Goal: Task Accomplishment & Management: Use online tool/utility

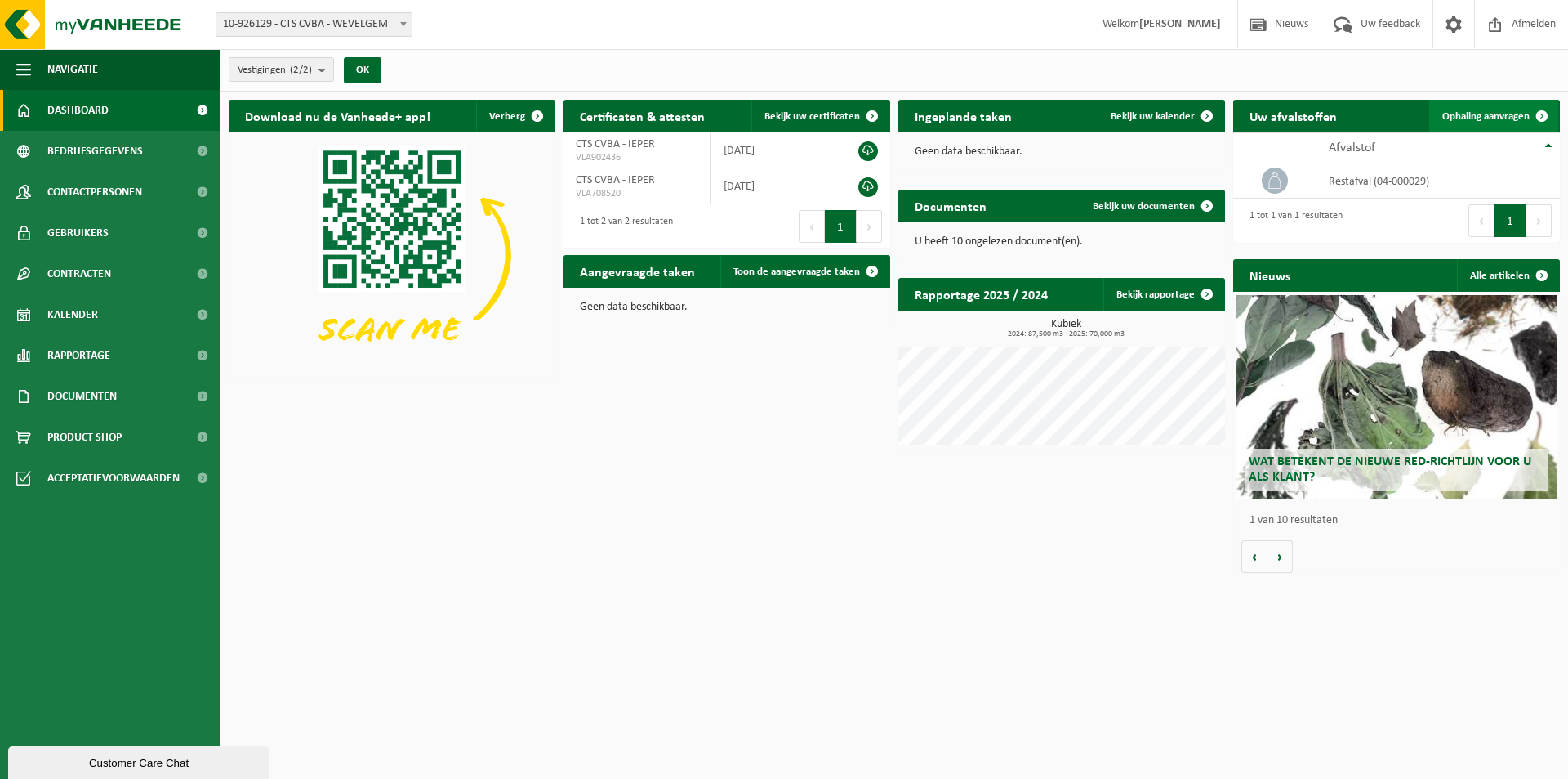
click at [1503, 111] on span "Ophaling aanvragen" at bounding box center [1486, 117] width 88 height 11
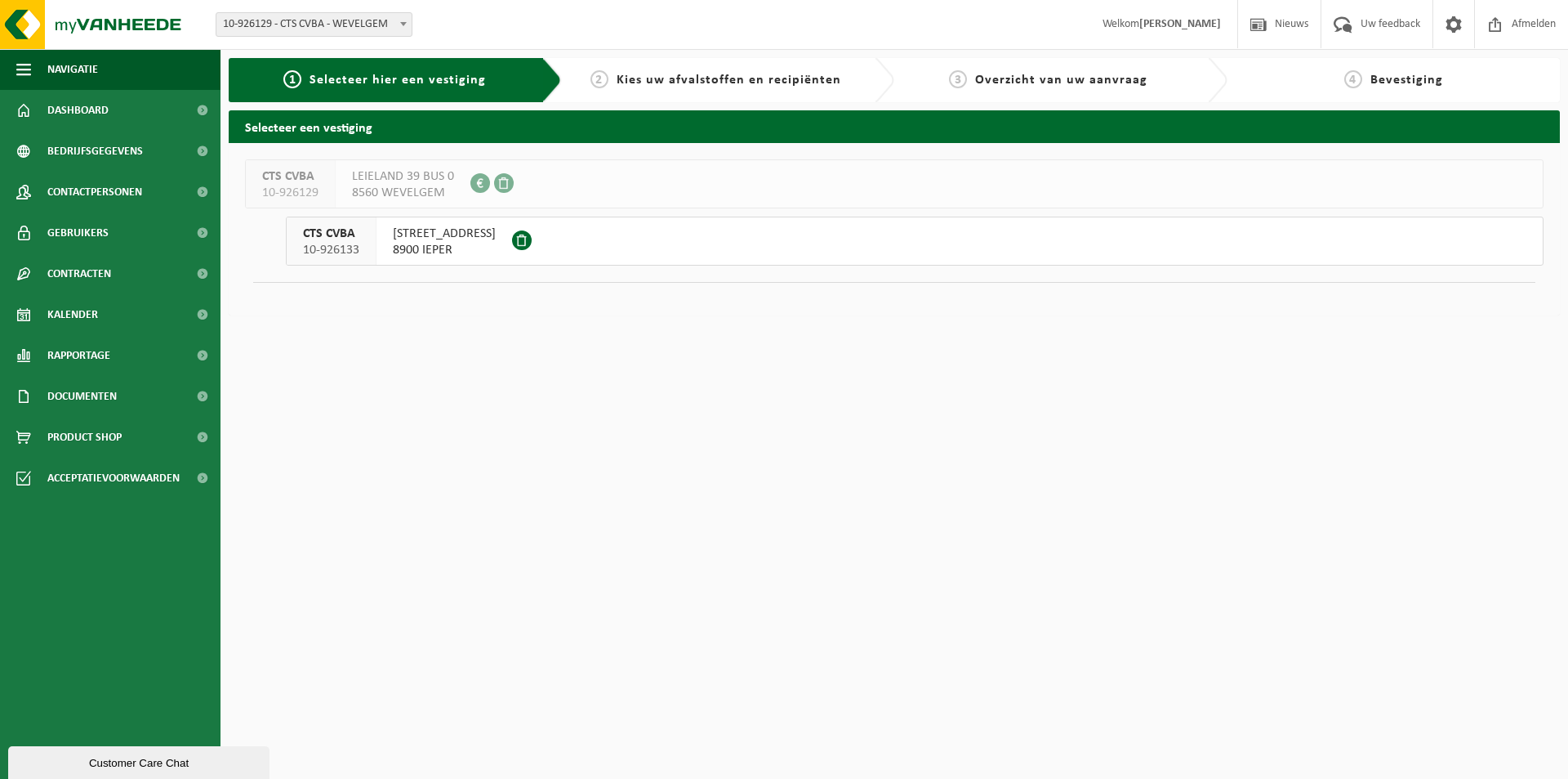
click at [495, 241] on span "ZONNEBEEKSEWEG 375" at bounding box center [444, 234] width 103 height 16
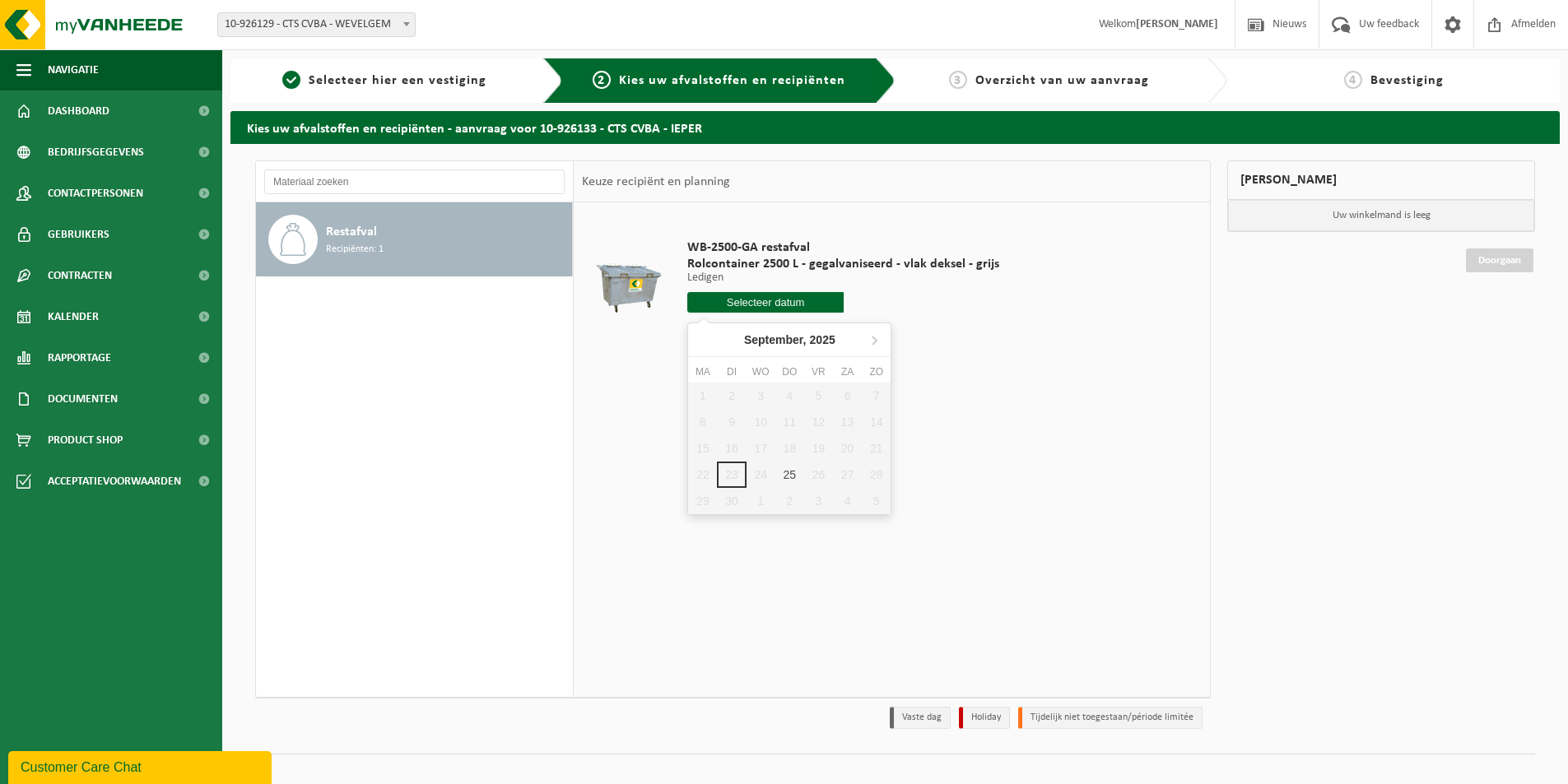
click at [752, 310] on input "text" at bounding box center [765, 302] width 156 height 21
click at [781, 476] on div "25" at bounding box center [790, 474] width 29 height 26
type input "Van [DATE]"
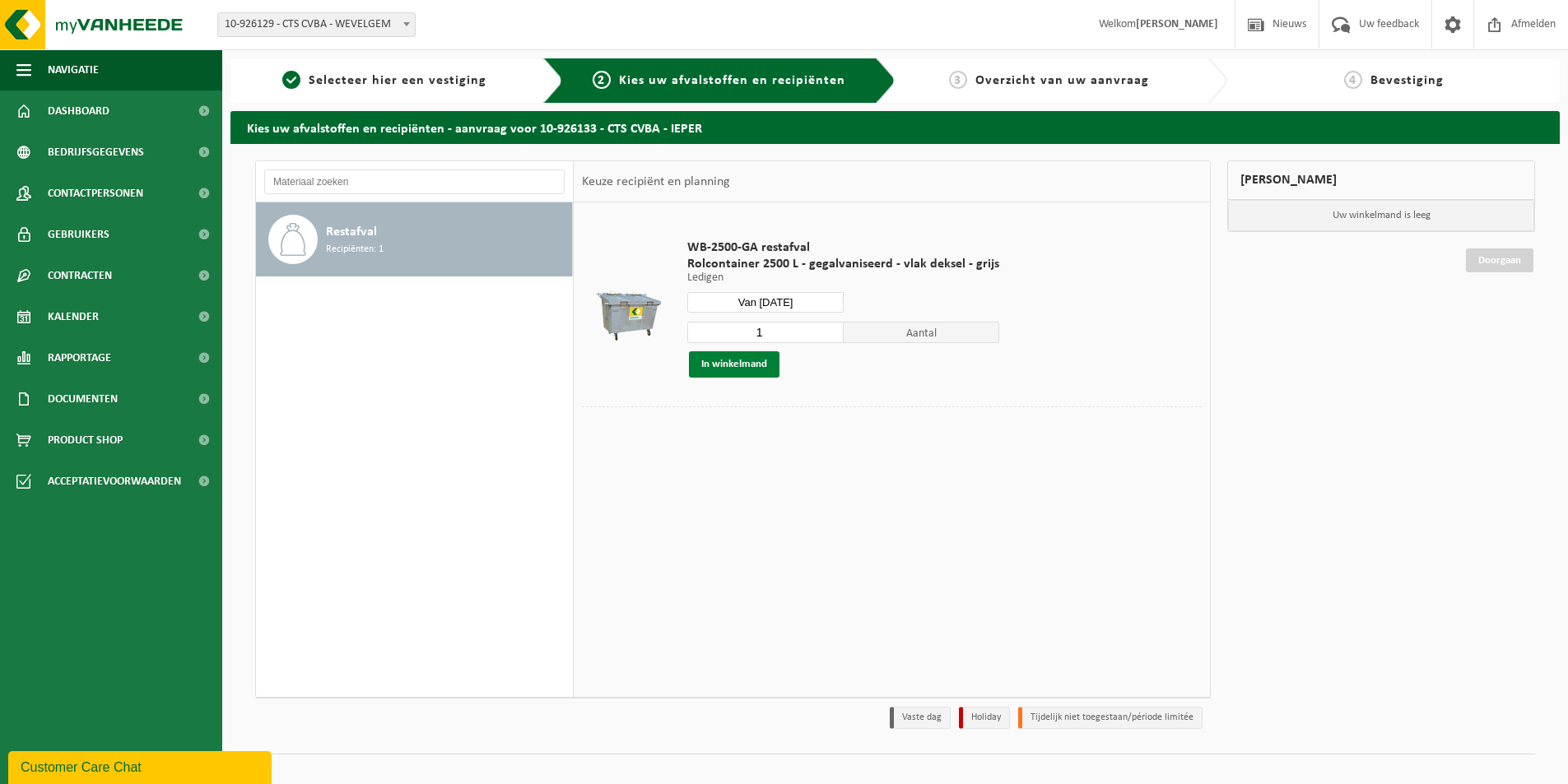
click at [741, 363] on button "In winkelmand" at bounding box center [734, 364] width 90 height 26
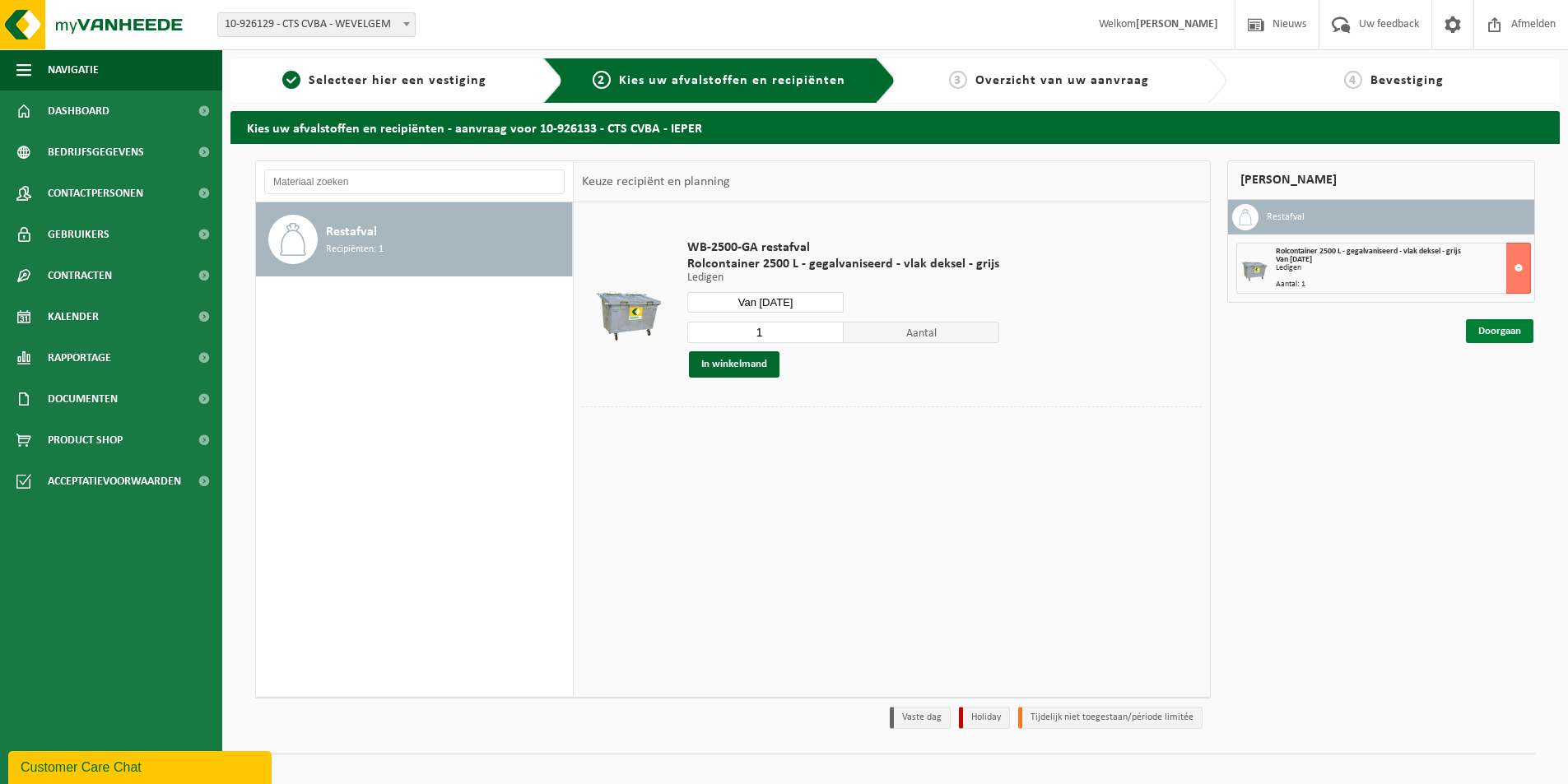
click at [1510, 331] on link "Doorgaan" at bounding box center [1499, 331] width 68 height 23
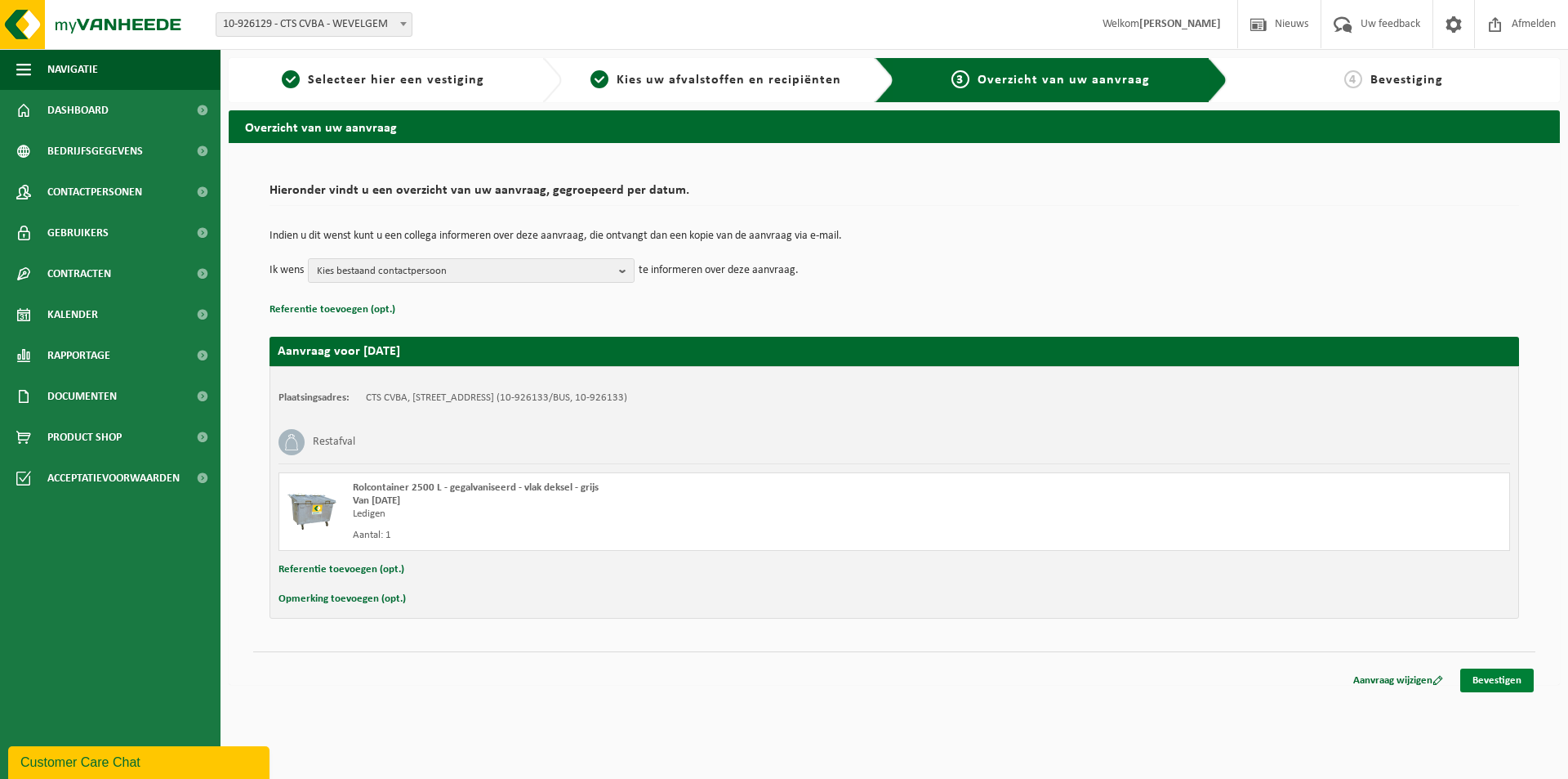
click at [1492, 683] on link "Bevestigen" at bounding box center [1497, 680] width 73 height 23
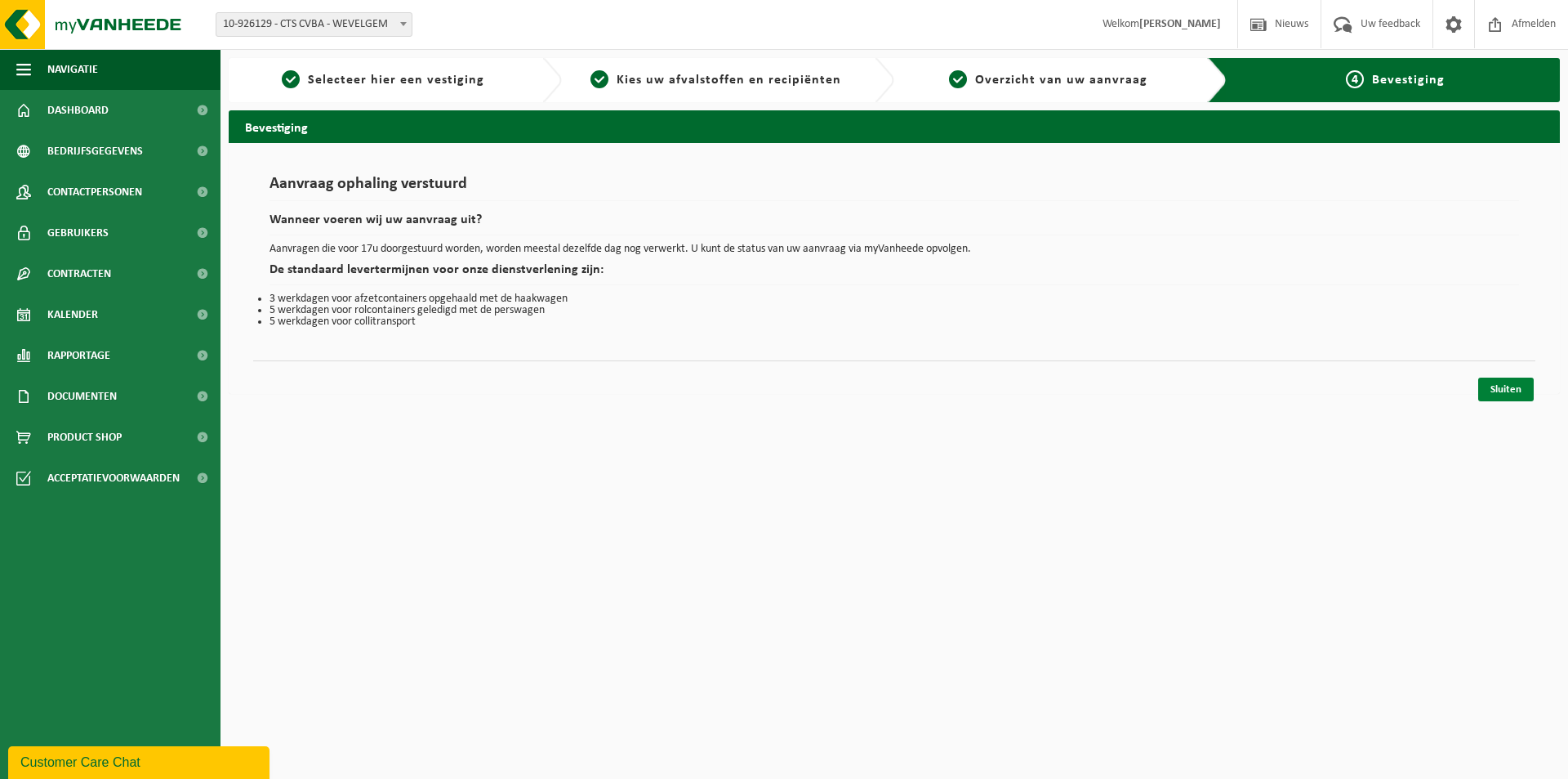
click at [1502, 389] on link "Sluiten" at bounding box center [1506, 389] width 56 height 23
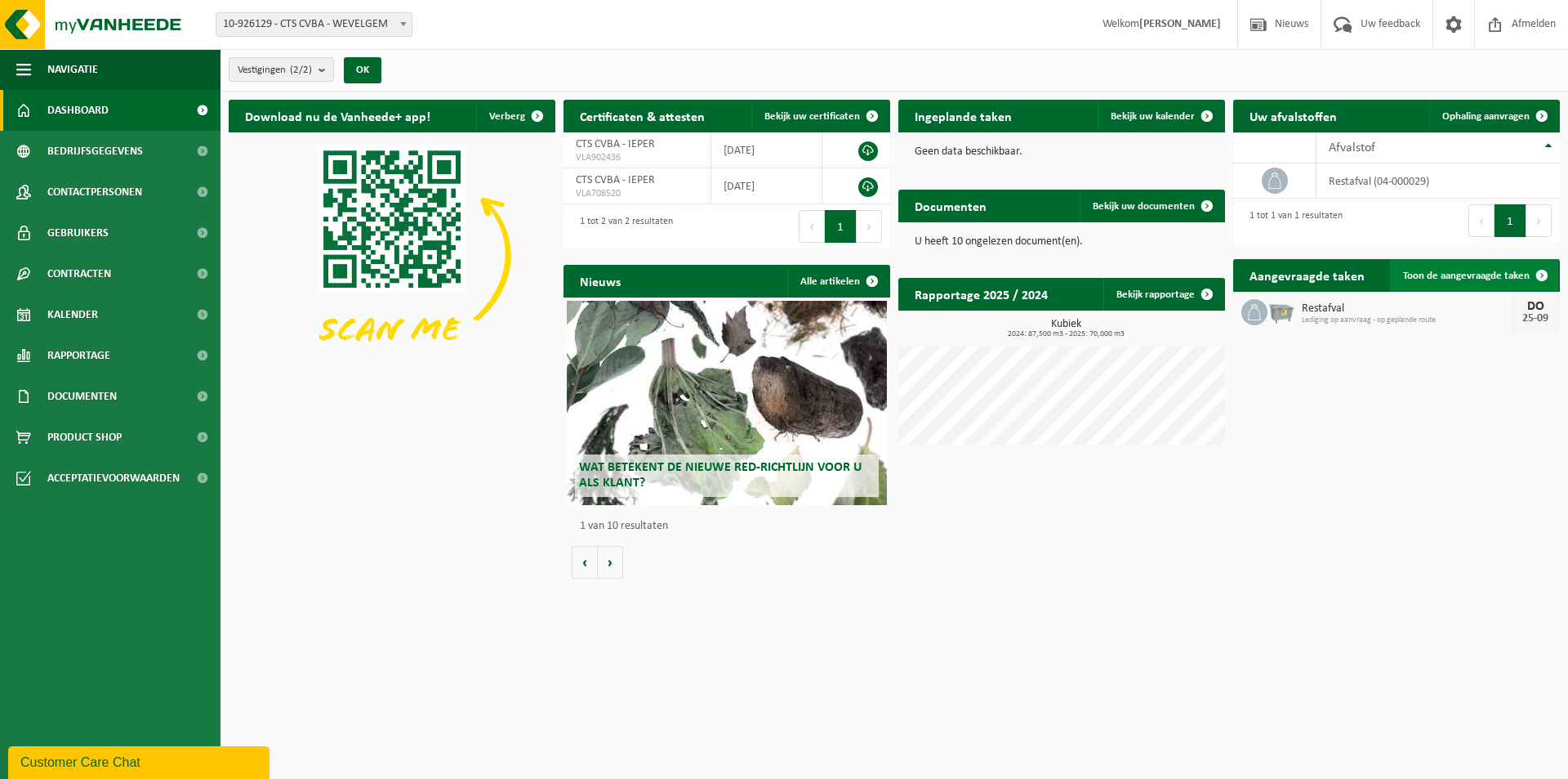
click at [1455, 273] on span "Toon de aangevraagde taken" at bounding box center [1466, 276] width 126 height 11
